Goal: Task Accomplishment & Management: Use online tool/utility

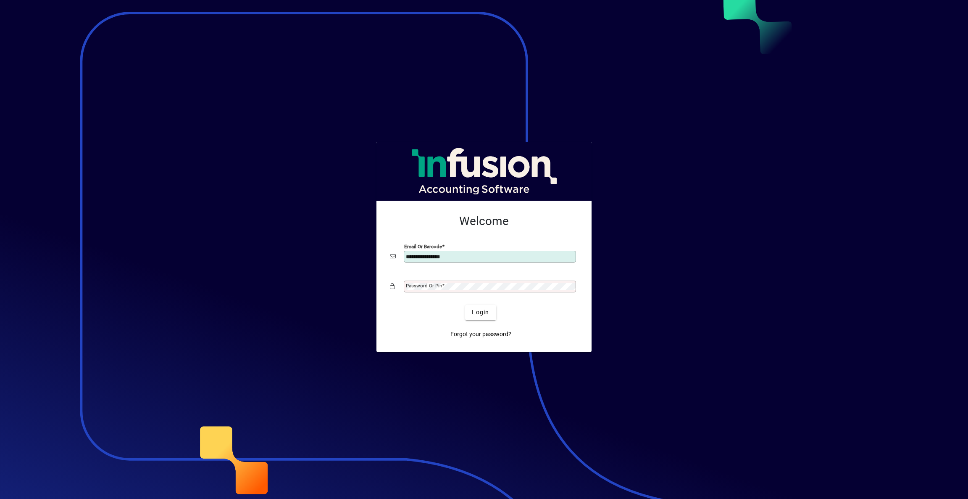
type input "**********"
click at [488, 312] on span "Login" at bounding box center [480, 312] width 17 height 9
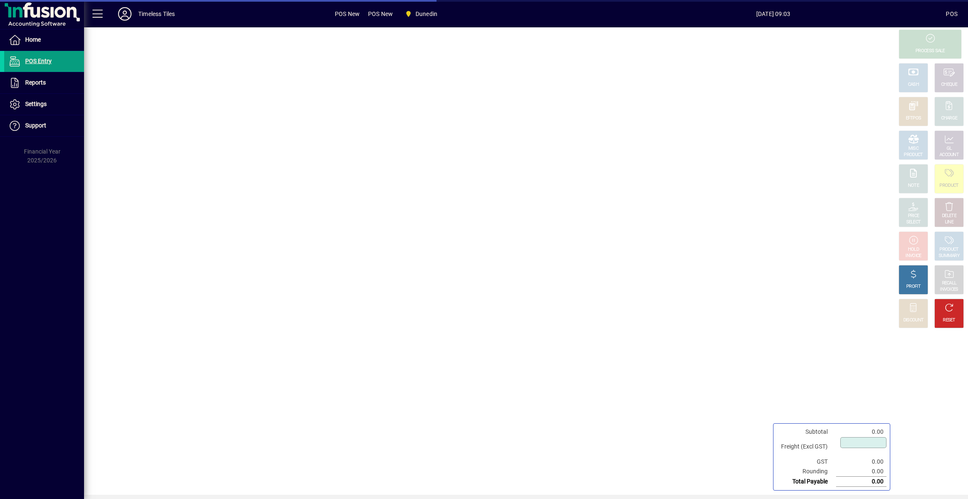
type input "****"
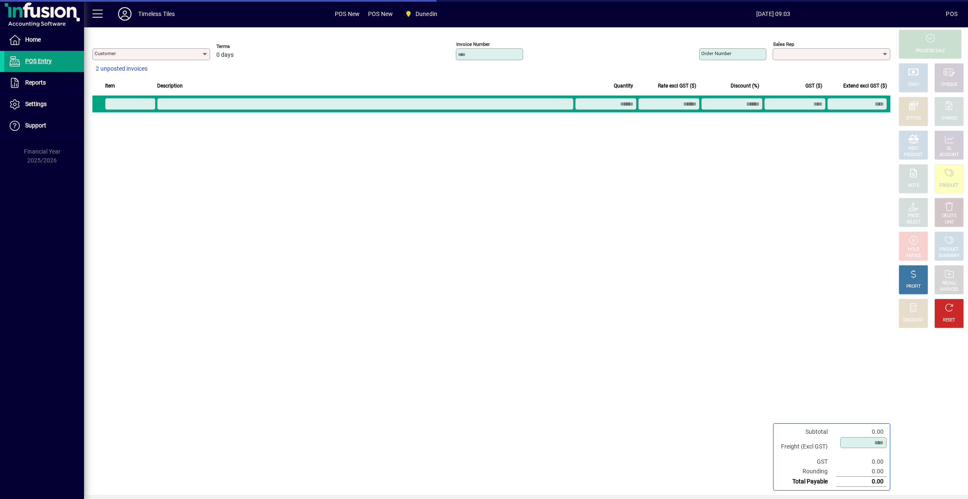
type input "**********"
